Goal: Task Accomplishment & Management: Manage account settings

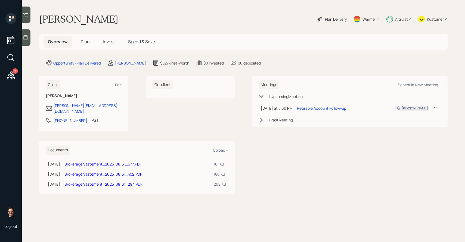
click at [108, 43] on span "Invest" at bounding box center [109, 42] width 12 height 6
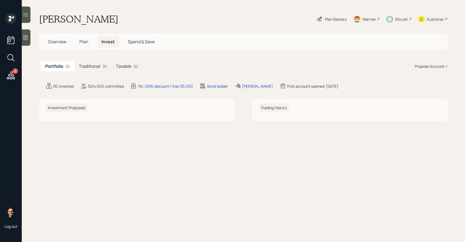
click at [99, 65] on h5 "Traditional" at bounding box center [89, 66] width 21 height 5
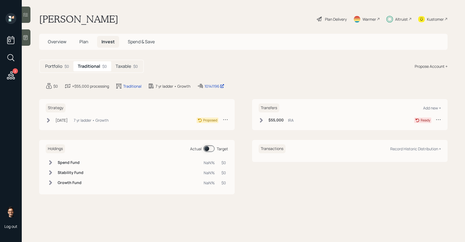
click at [119, 66] on h5 "Taxable" at bounding box center [123, 66] width 15 height 5
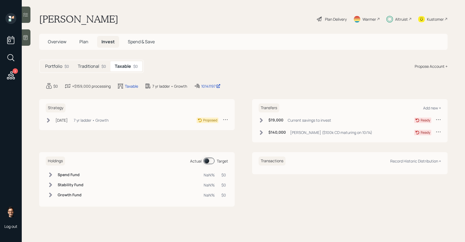
click at [100, 66] on div "Traditional $0" at bounding box center [91, 66] width 37 height 10
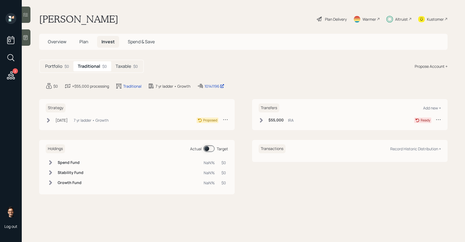
click at [129, 67] on h5 "Taxable" at bounding box center [123, 66] width 15 height 5
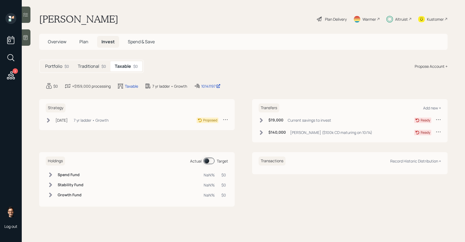
click at [102, 67] on div "$0" at bounding box center [103, 66] width 5 height 6
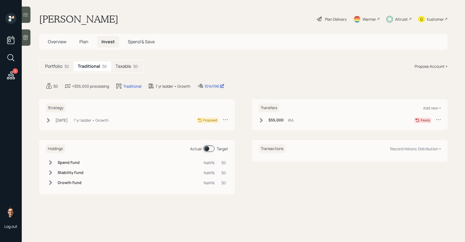
click at [29, 20] on div at bounding box center [26, 15] width 9 height 16
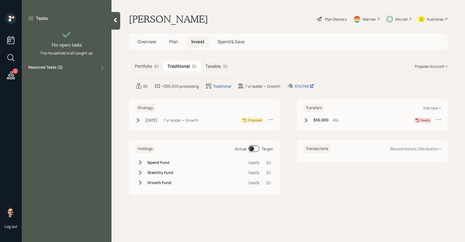
click at [30, 18] on icon at bounding box center [30, 17] width 5 height 5
click at [124, 96] on main "[PERSON_NAME] Plan Delivery Warmer Altruist Kustomer Overview Plan Invest Spend…" at bounding box center [287, 121] width 353 height 242
click at [209, 66] on h5 "Taxable" at bounding box center [212, 66] width 15 height 5
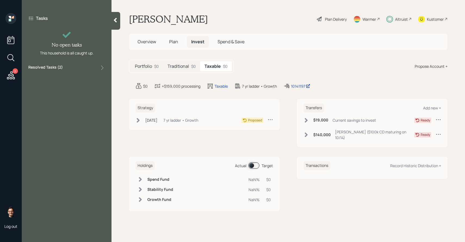
click at [186, 66] on h5 "Traditional" at bounding box center [177, 66] width 21 height 5
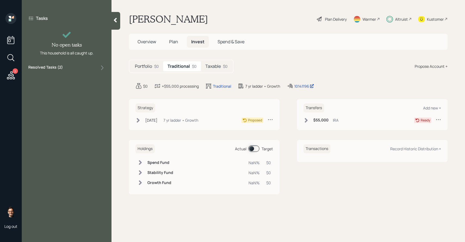
click at [168, 42] on h5 "Plan" at bounding box center [174, 42] width 18 height 12
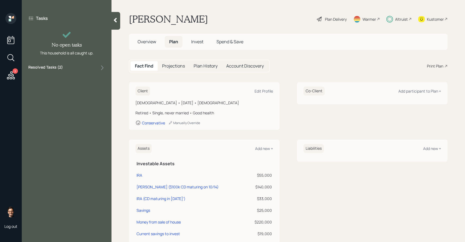
click at [188, 41] on h5 "Invest" at bounding box center [197, 42] width 21 height 12
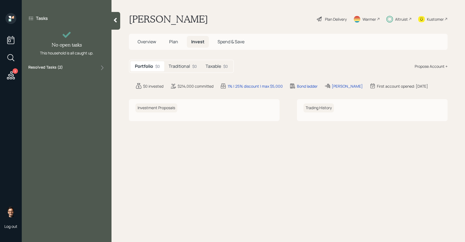
click at [206, 68] on h5 "Taxable" at bounding box center [213, 66] width 15 height 5
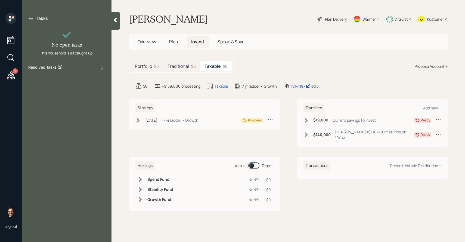
click at [302, 89] on div "10141197 edit" at bounding box center [300, 86] width 35 height 7
click at [301, 87] on div "10141197" at bounding box center [300, 86] width 19 height 6
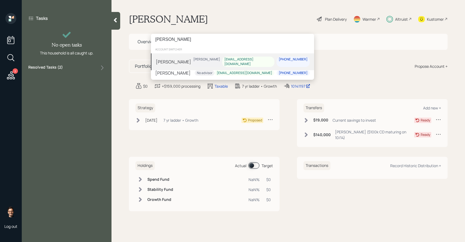
type input "[PERSON_NAME]"
click at [181, 62] on div "[PERSON_NAME]" at bounding box center [173, 61] width 35 height 7
